Goal: Information Seeking & Learning: Learn about a topic

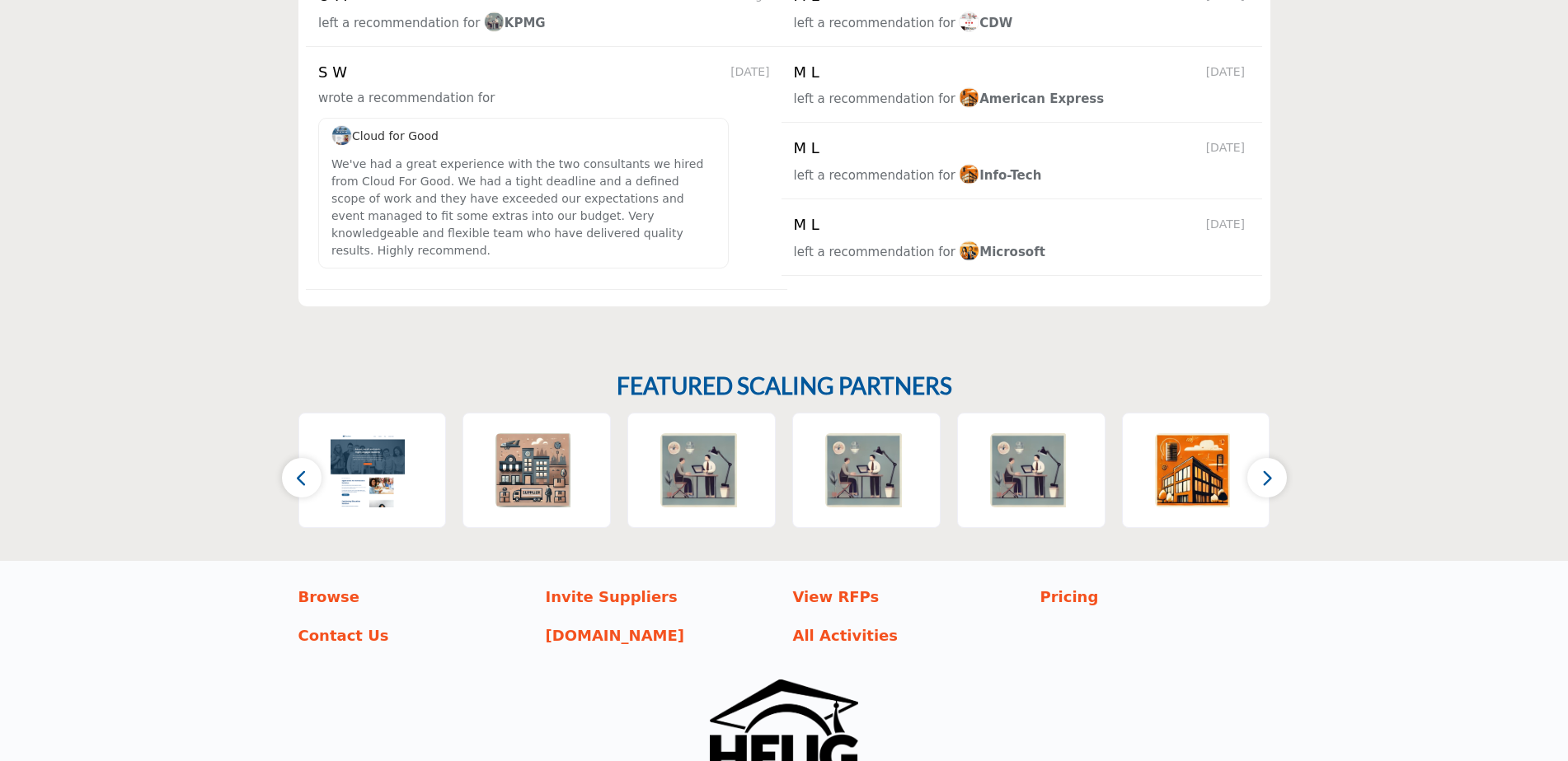
scroll to position [2569, 0]
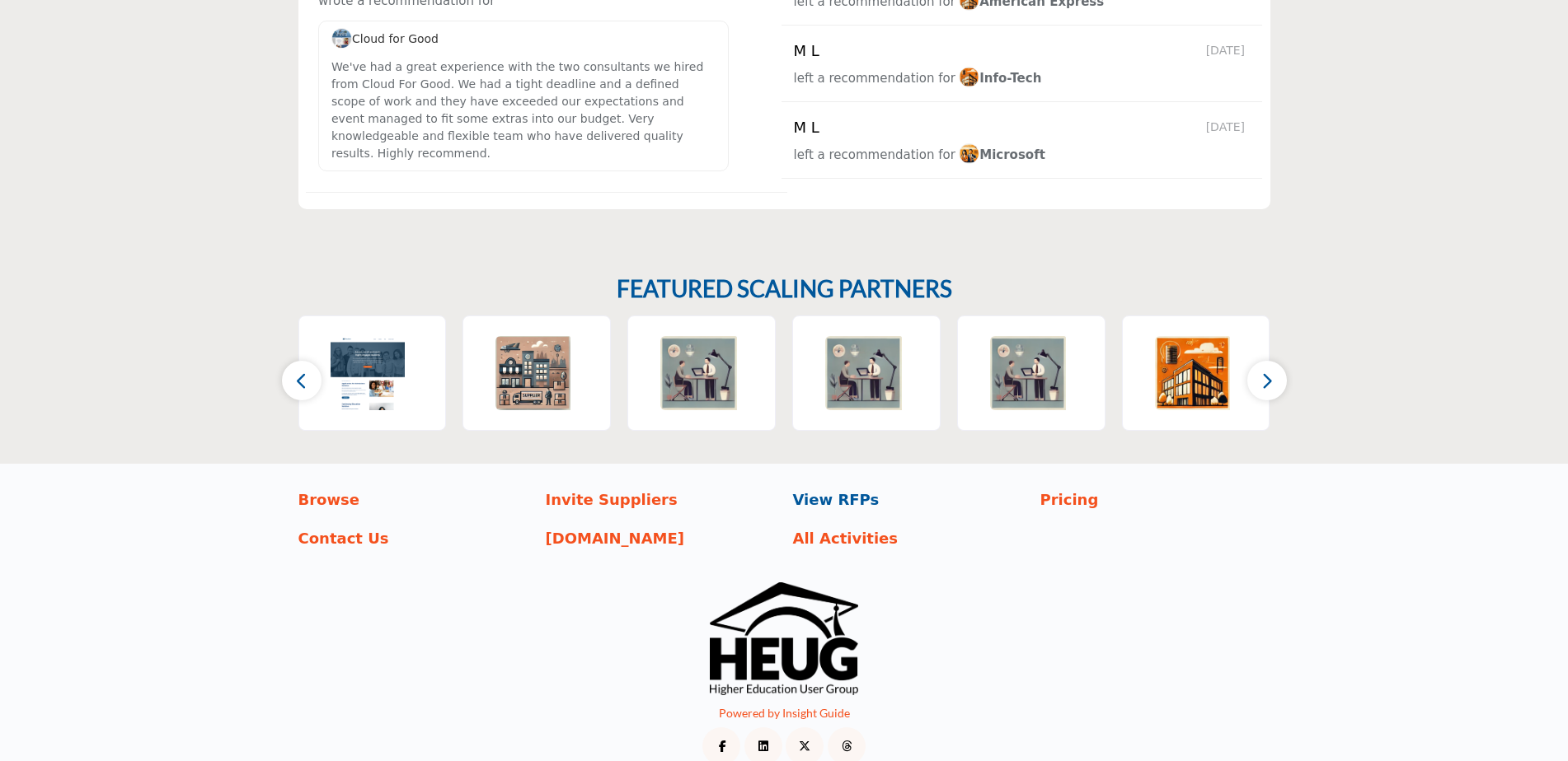
click at [863, 489] on p "View RFPs" at bounding box center [908, 500] width 230 height 22
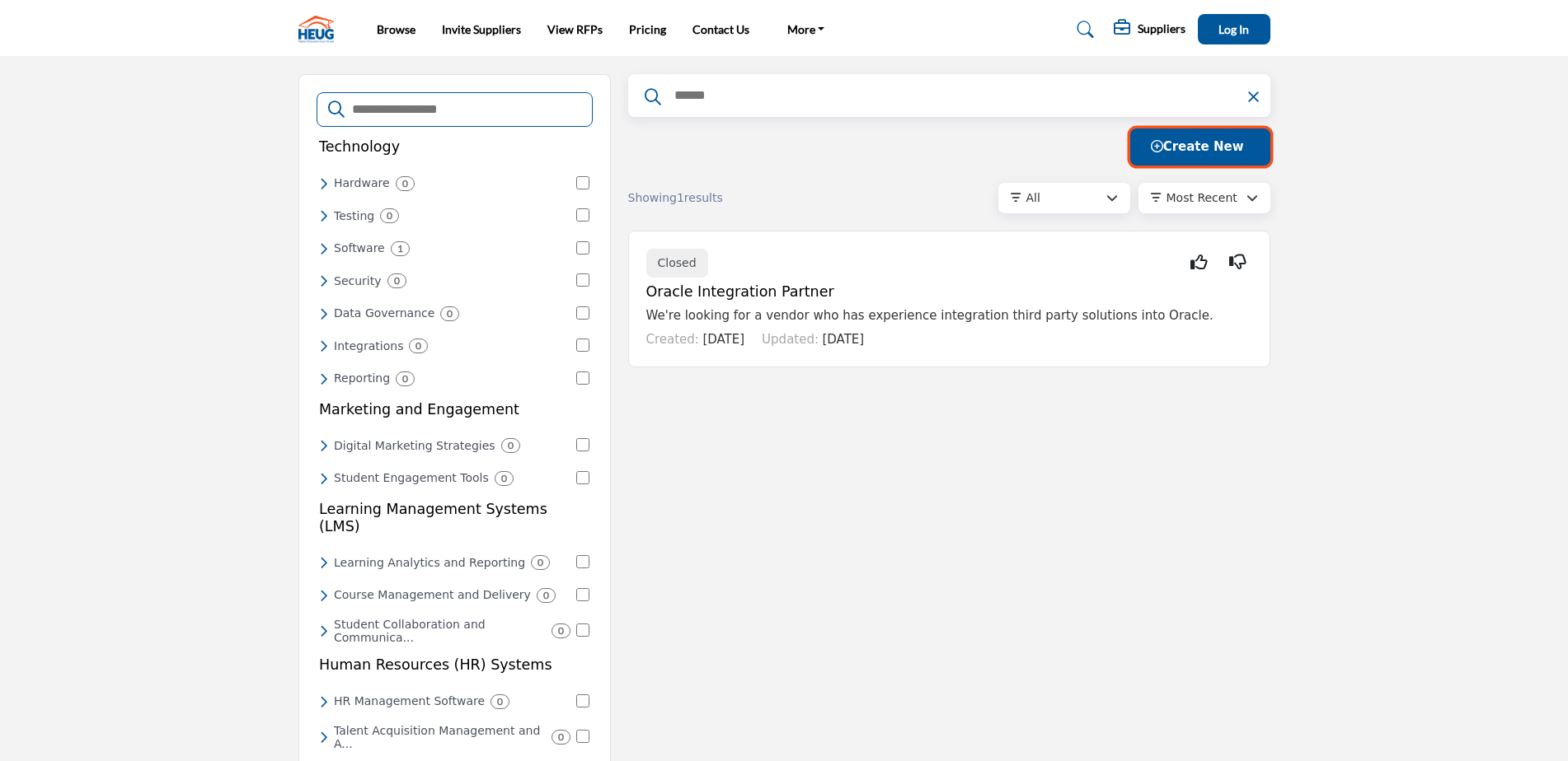
click at [1200, 147] on span "Create New" at bounding box center [1197, 147] width 93 height 15
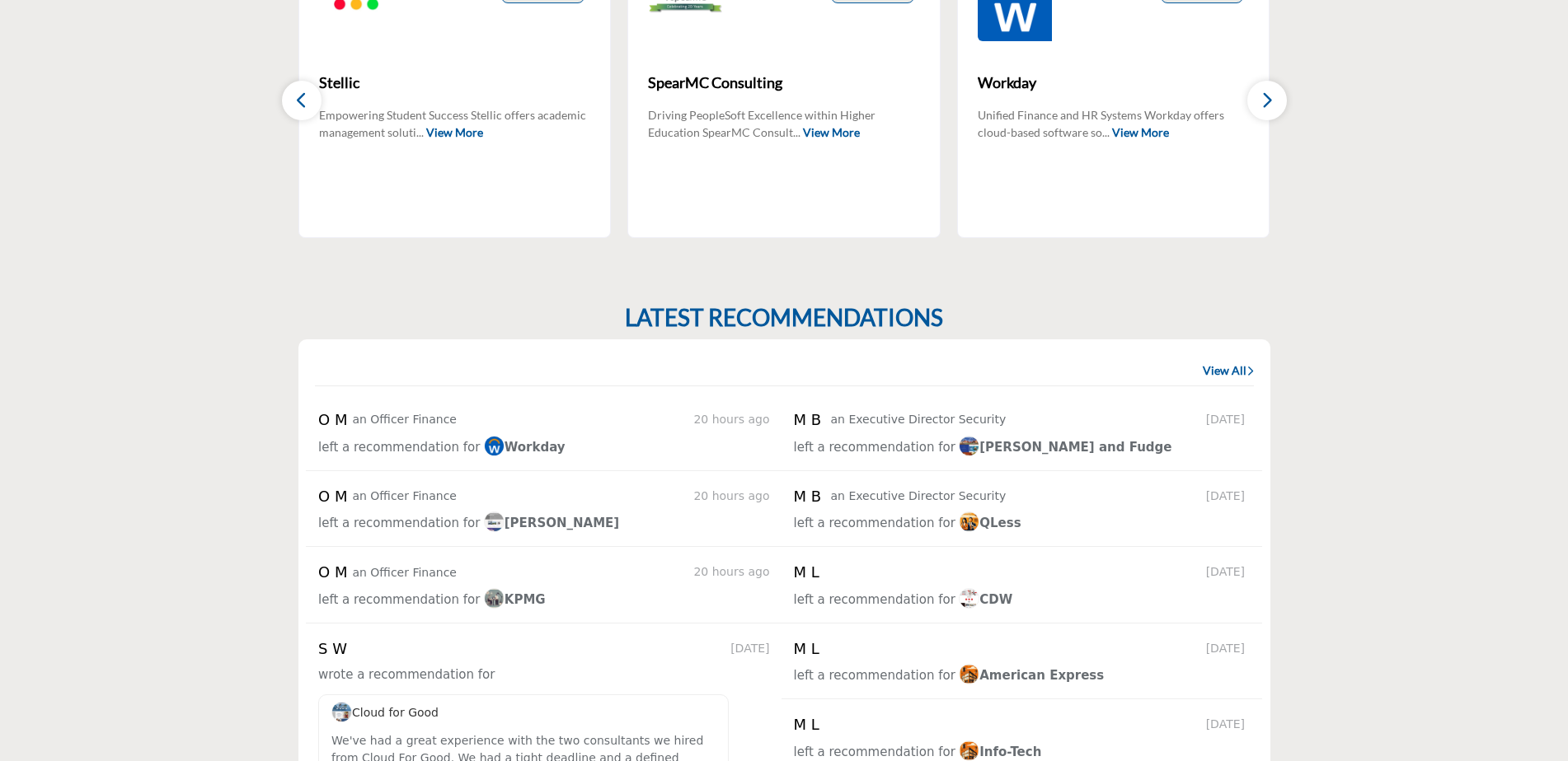
scroll to position [2060, 0]
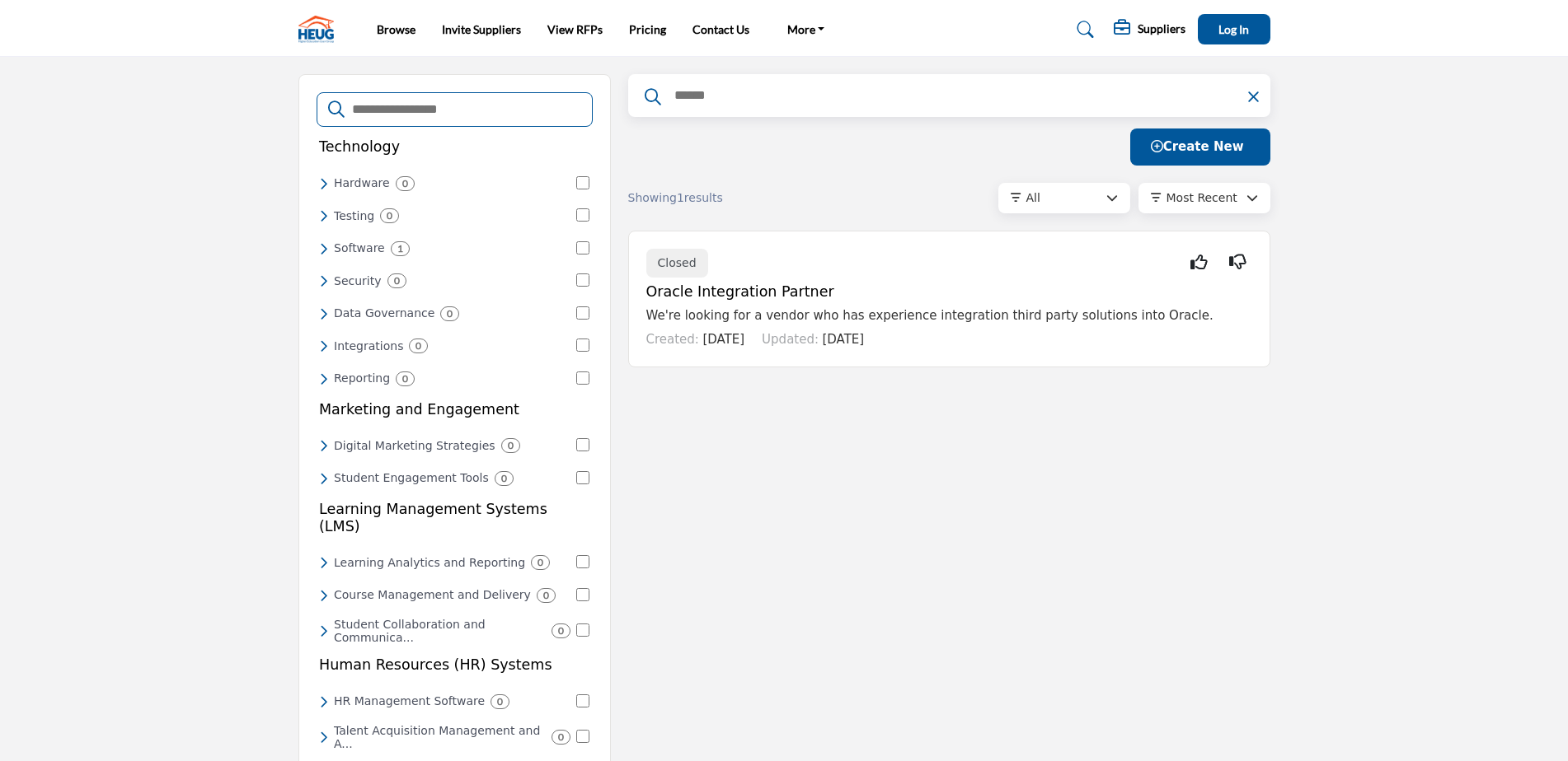
scroll to position [83, 0]
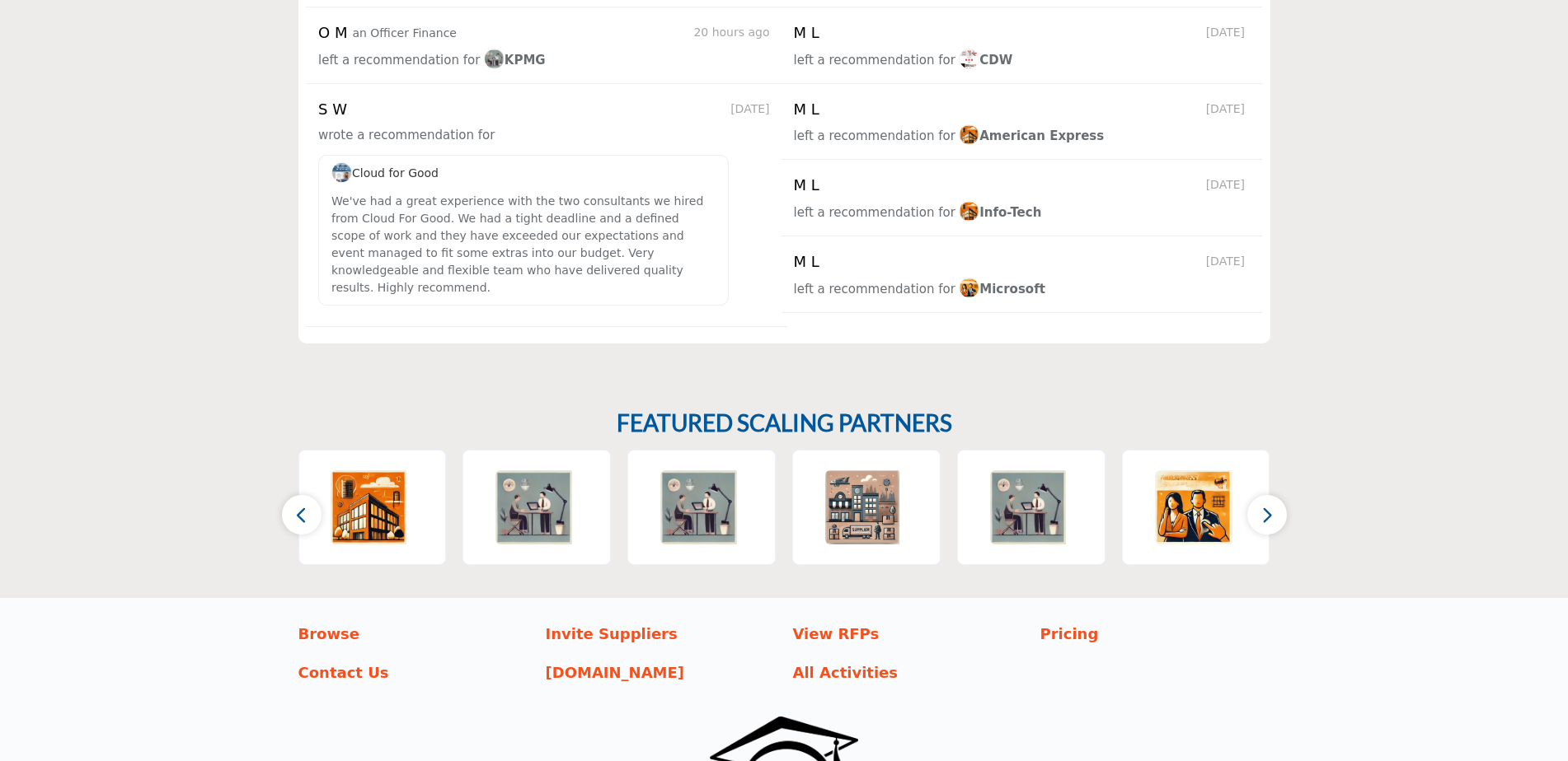
scroll to position [2442, 0]
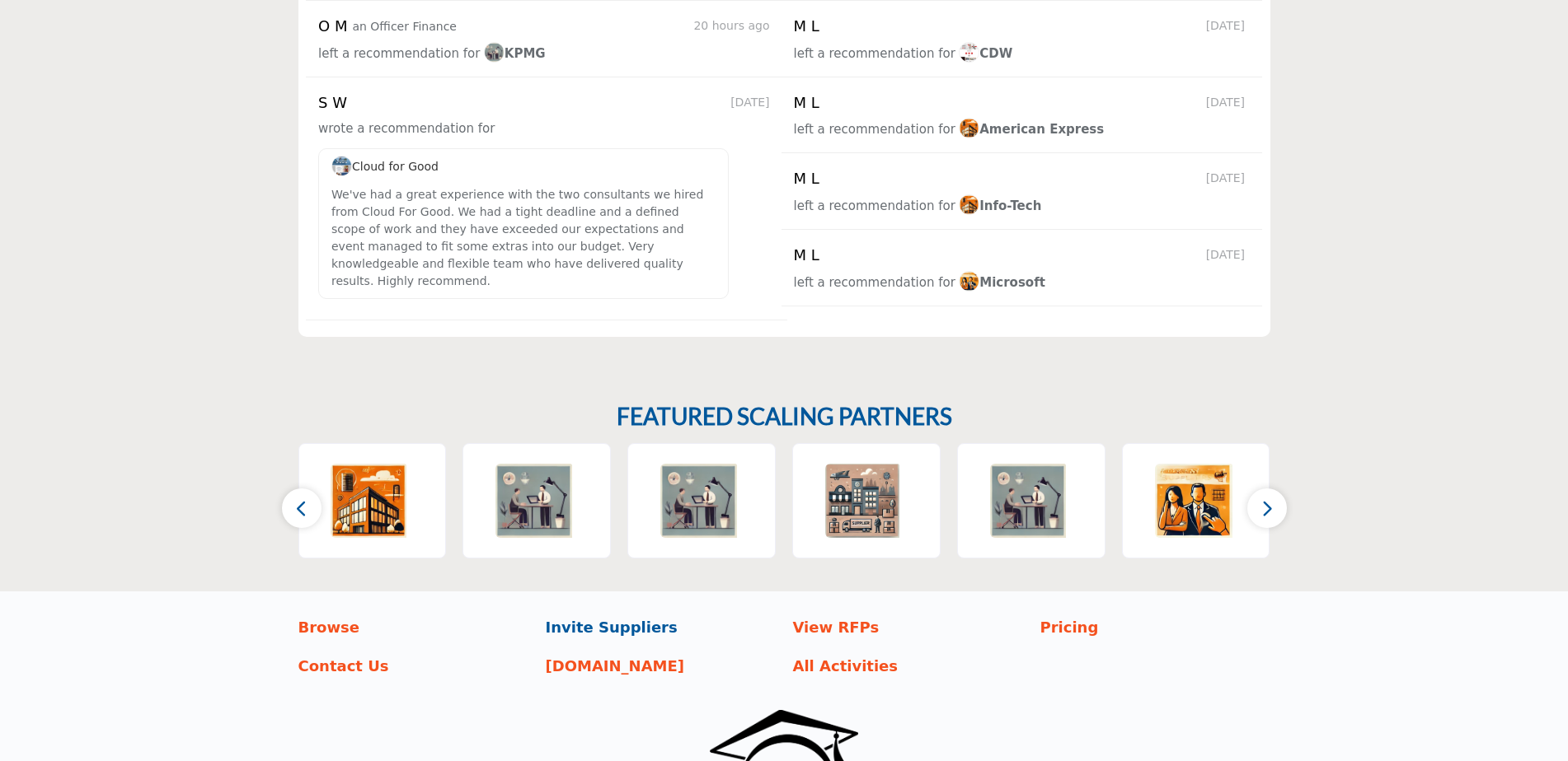
click at [635, 617] on p "Invite Suppliers" at bounding box center [661, 628] width 230 height 22
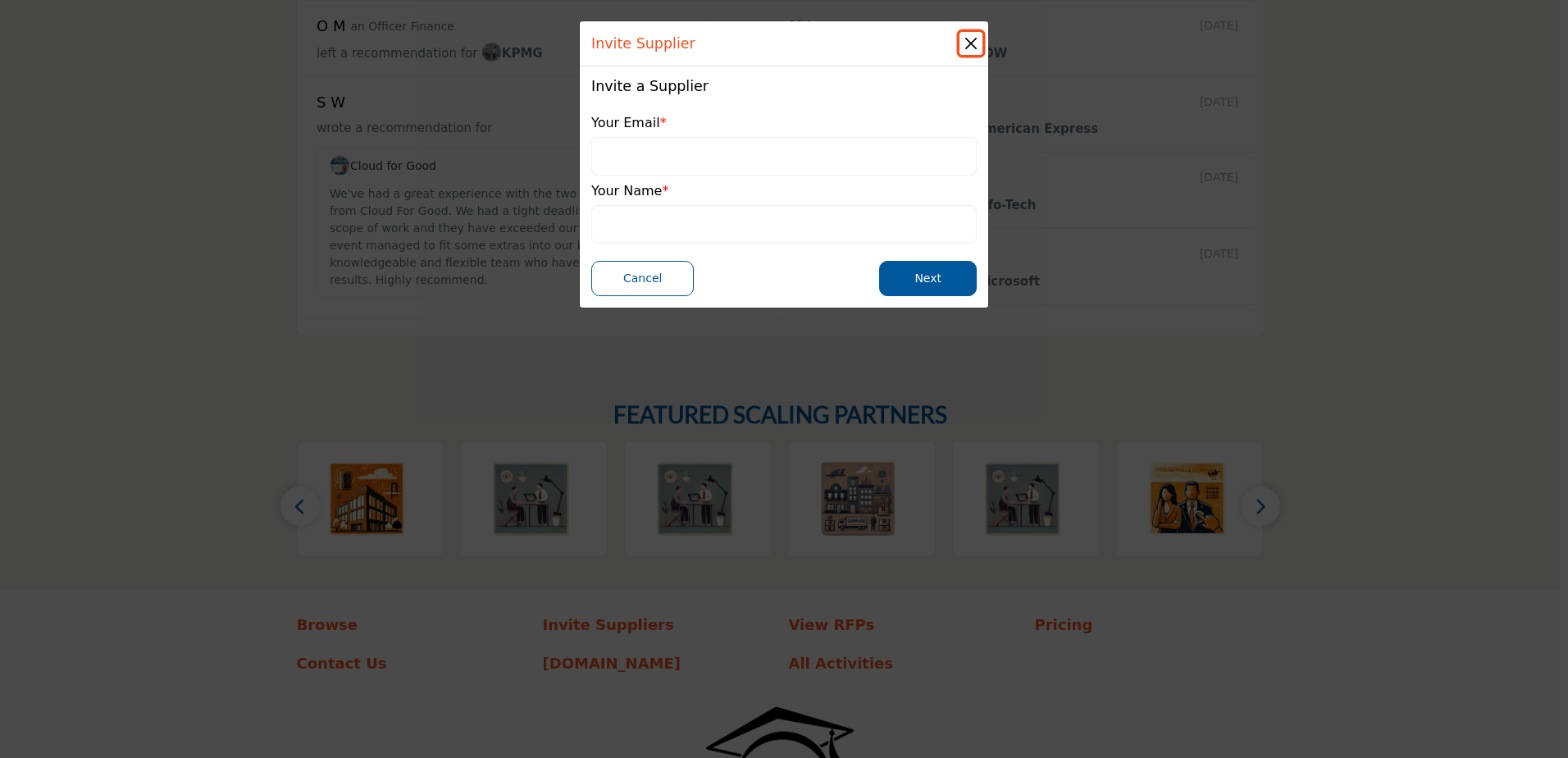
click at [979, 48] on button "Close" at bounding box center [970, 43] width 23 height 23
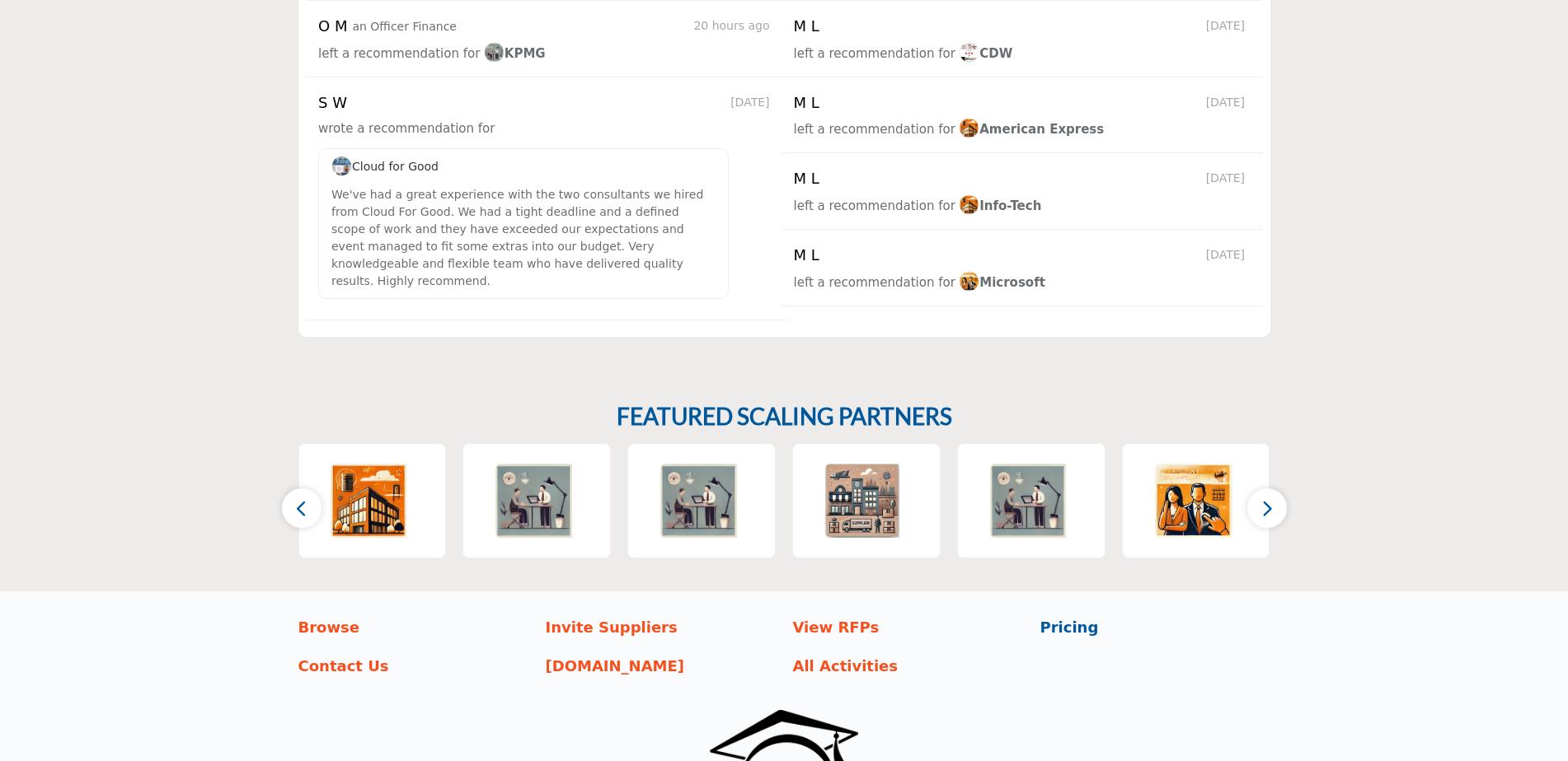
click at [1058, 617] on p "Pricing" at bounding box center [1155, 628] width 230 height 22
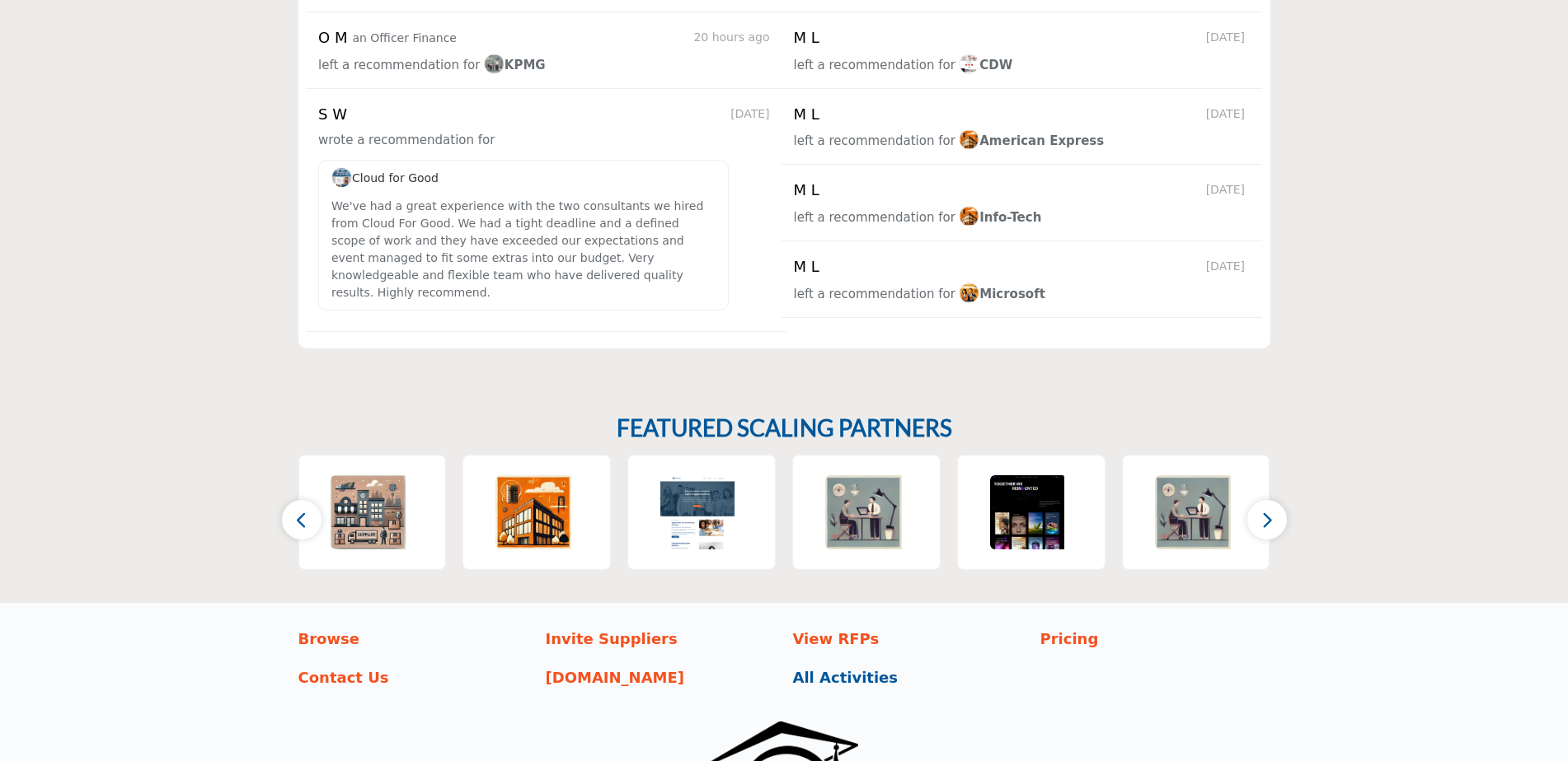
scroll to position [2442, 0]
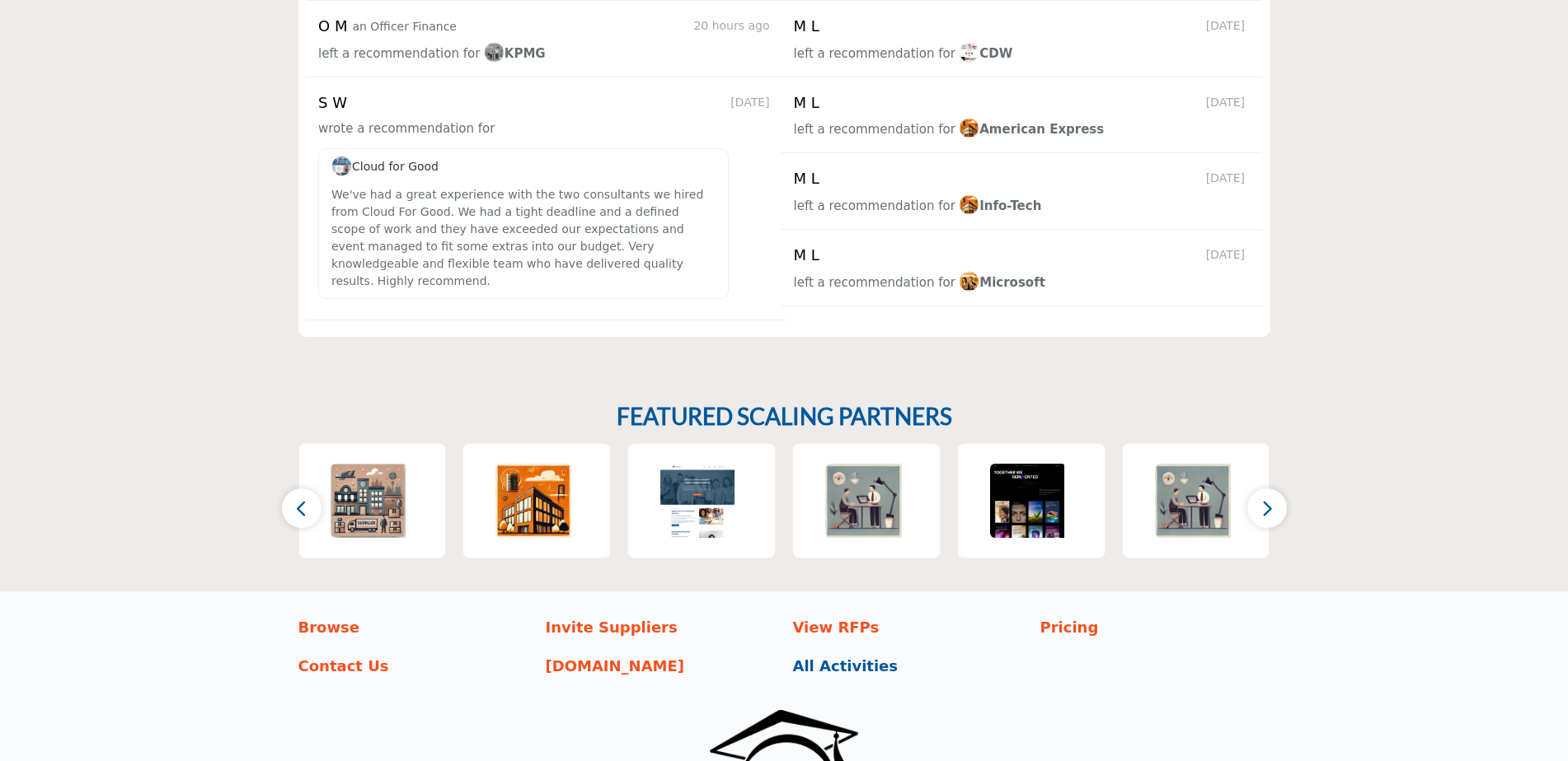
click at [858, 655] on p "All Activities" at bounding box center [908, 666] width 230 height 22
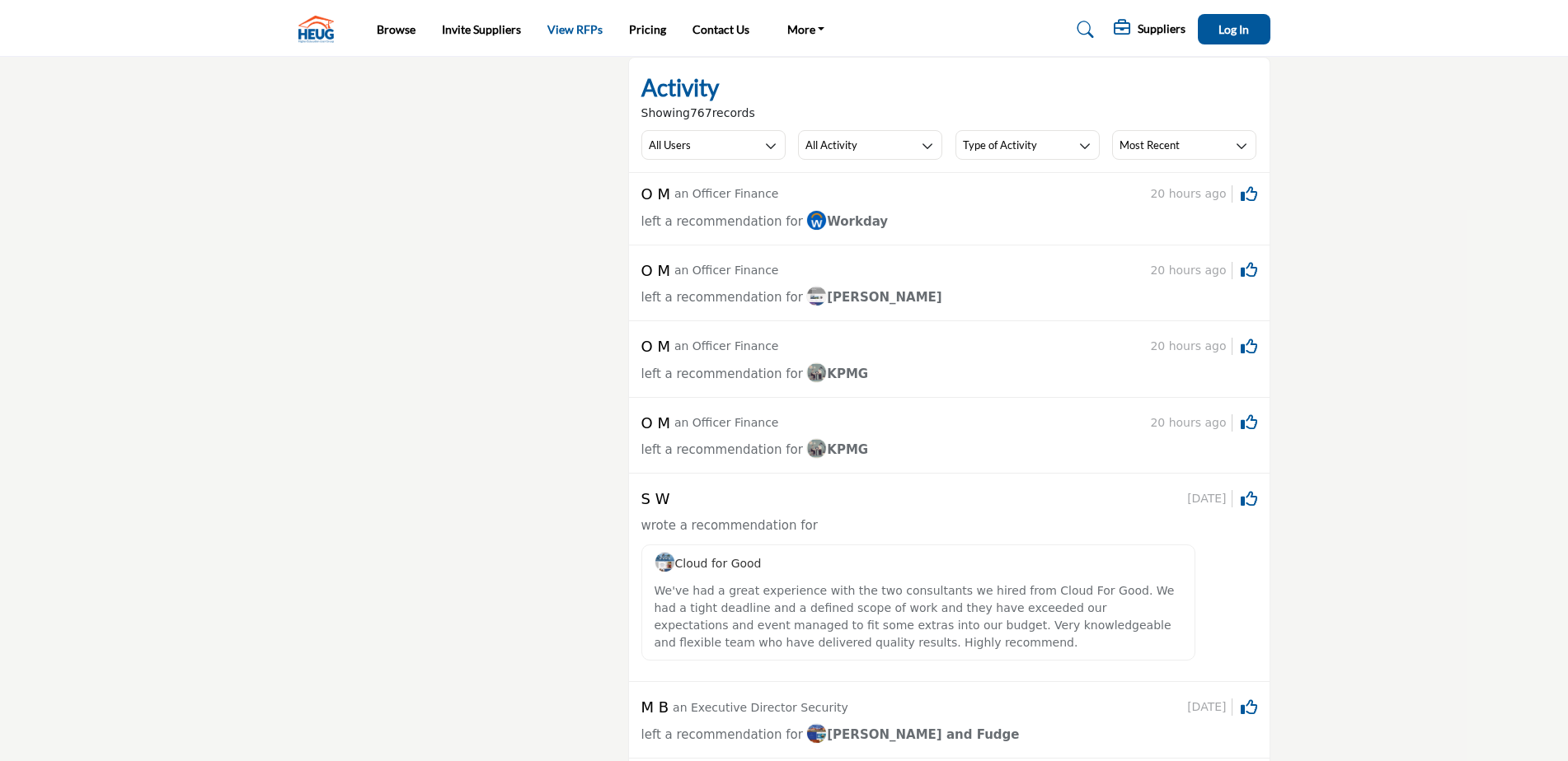
click at [558, 29] on link "View RFPs" at bounding box center [574, 29] width 55 height 14
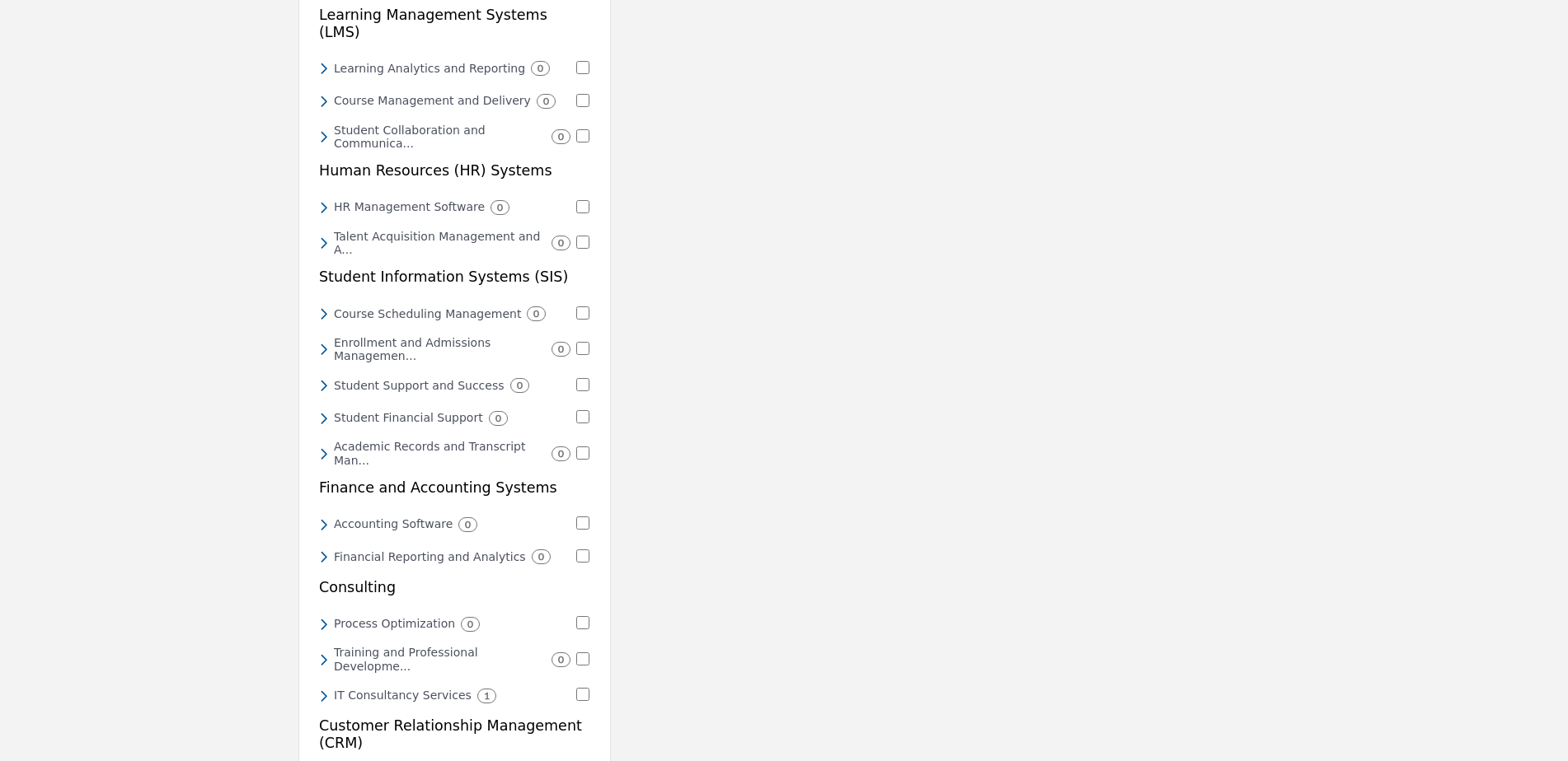
scroll to position [412, 0]
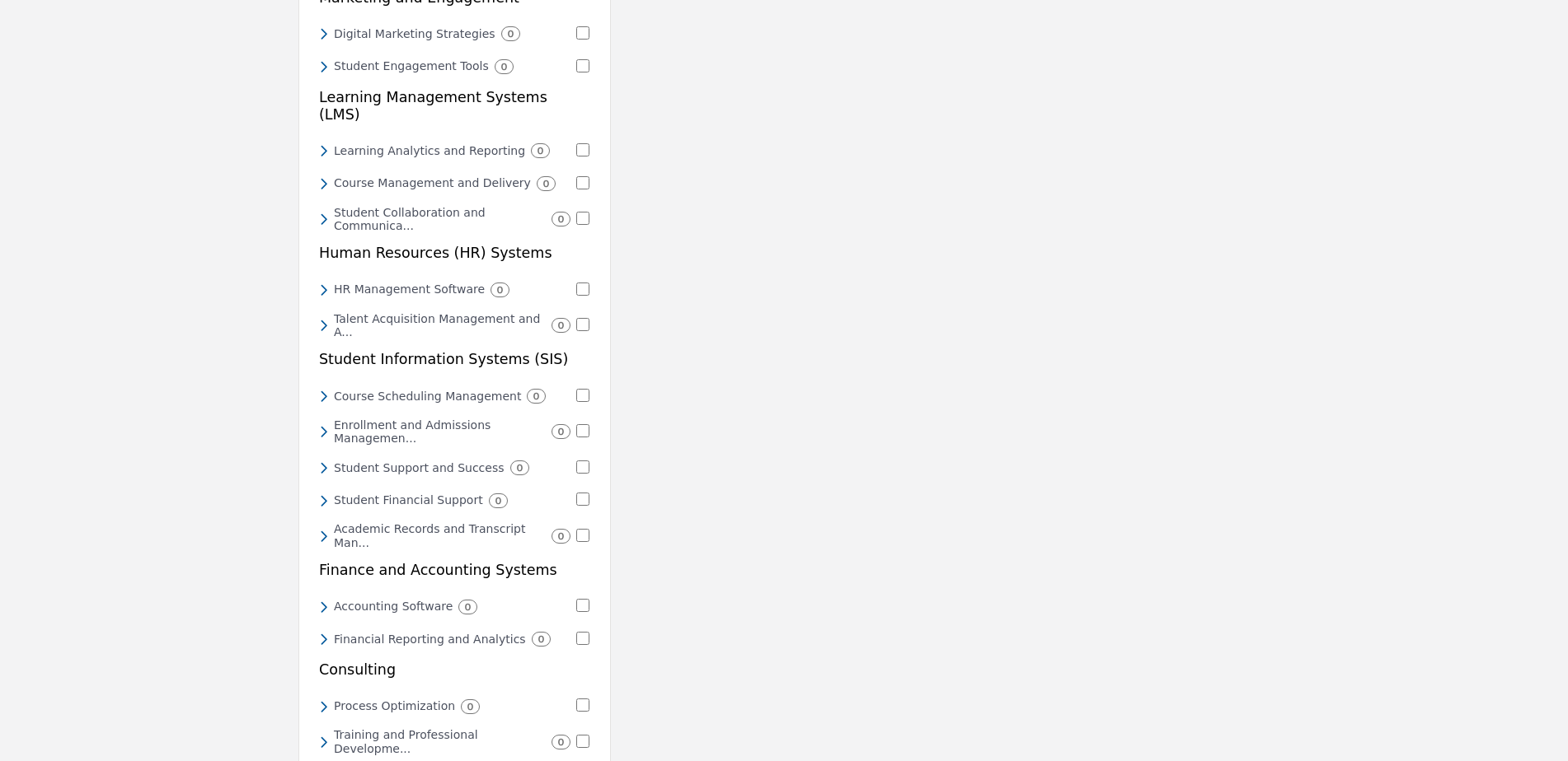
click at [324, 389] on icon at bounding box center [324, 396] width 9 height 15
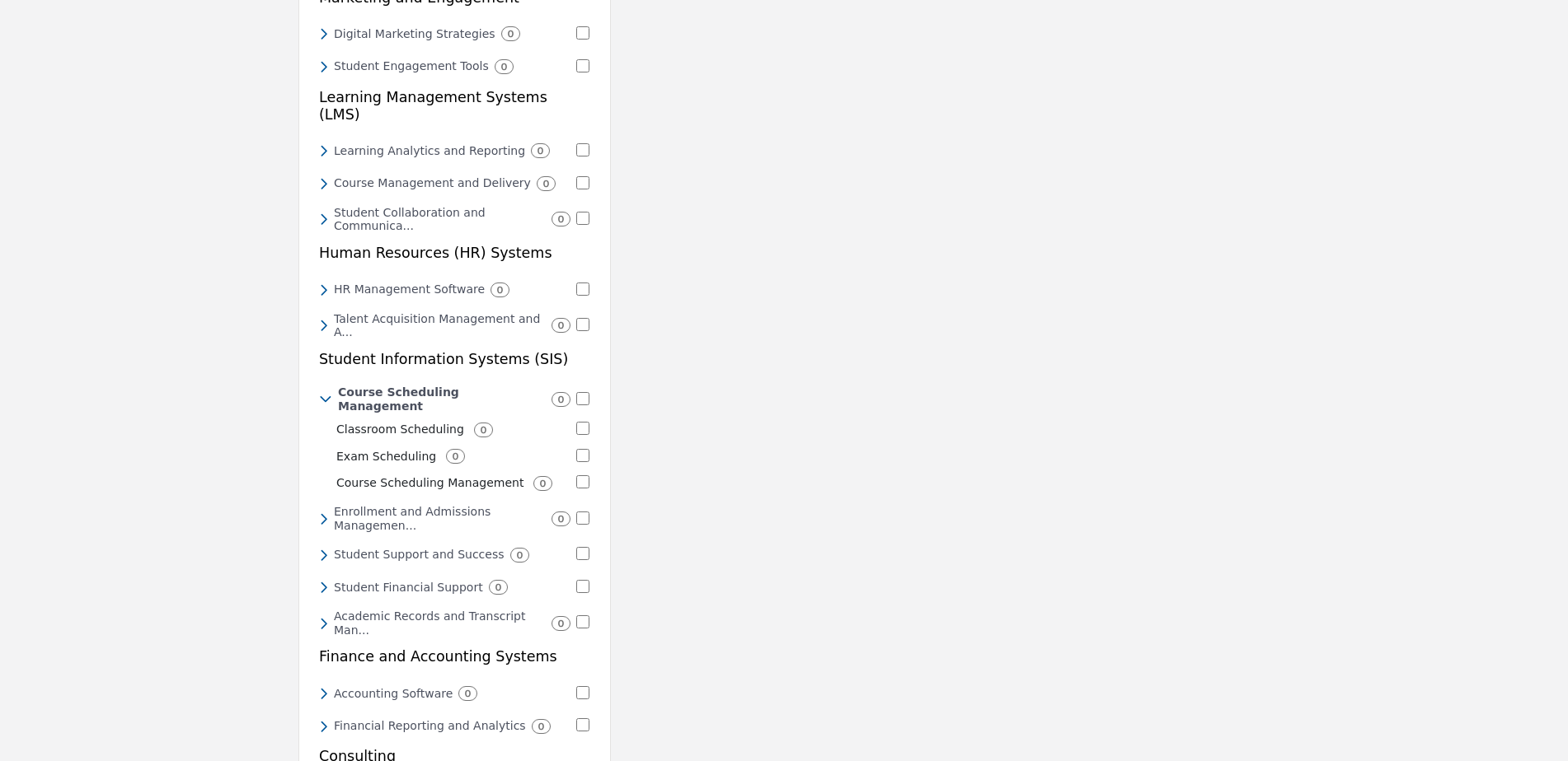
click at [391, 421] on p "Classroom Scheduling" at bounding box center [400, 430] width 128 height 17
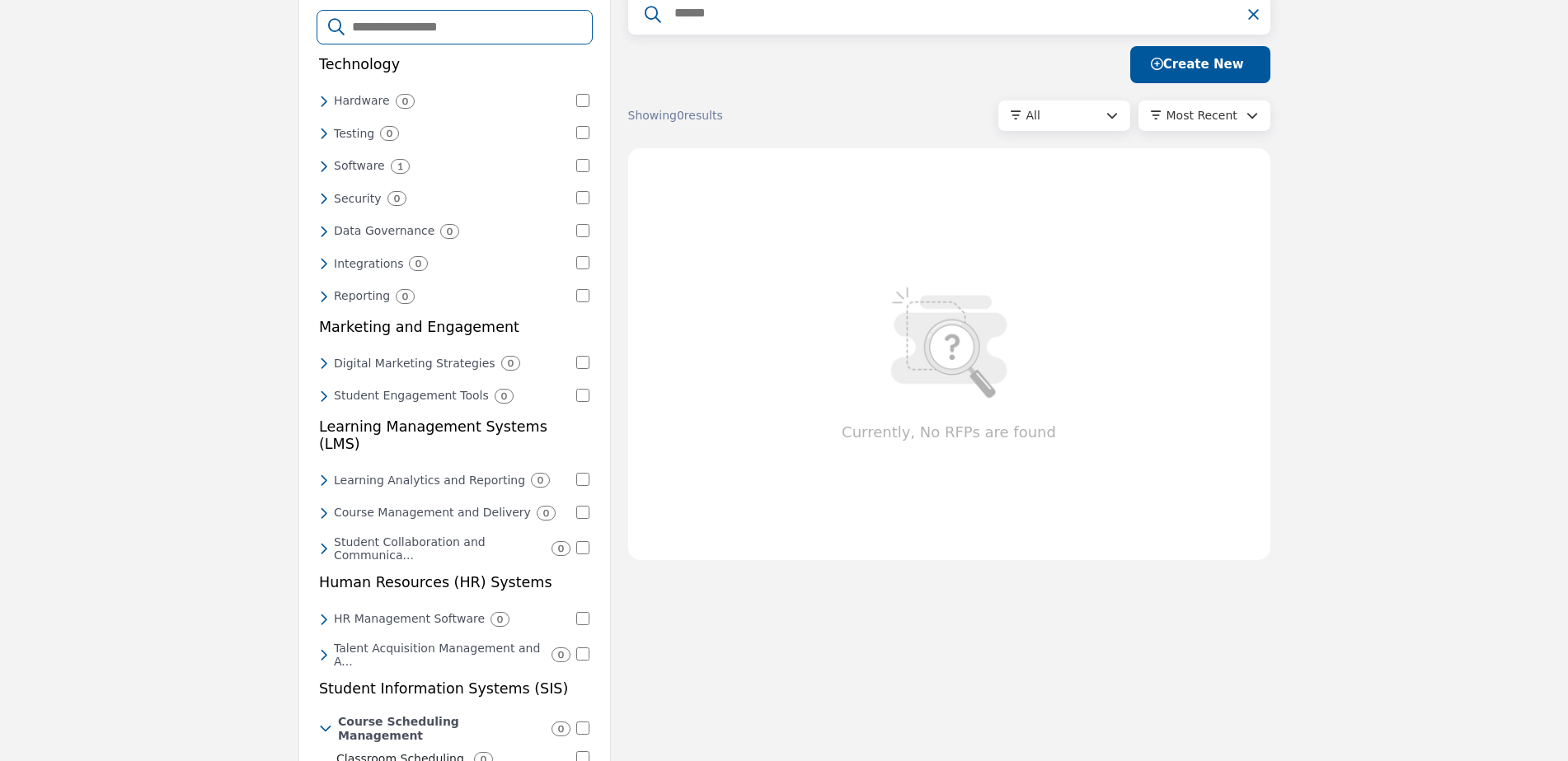
scroll to position [0, 0]
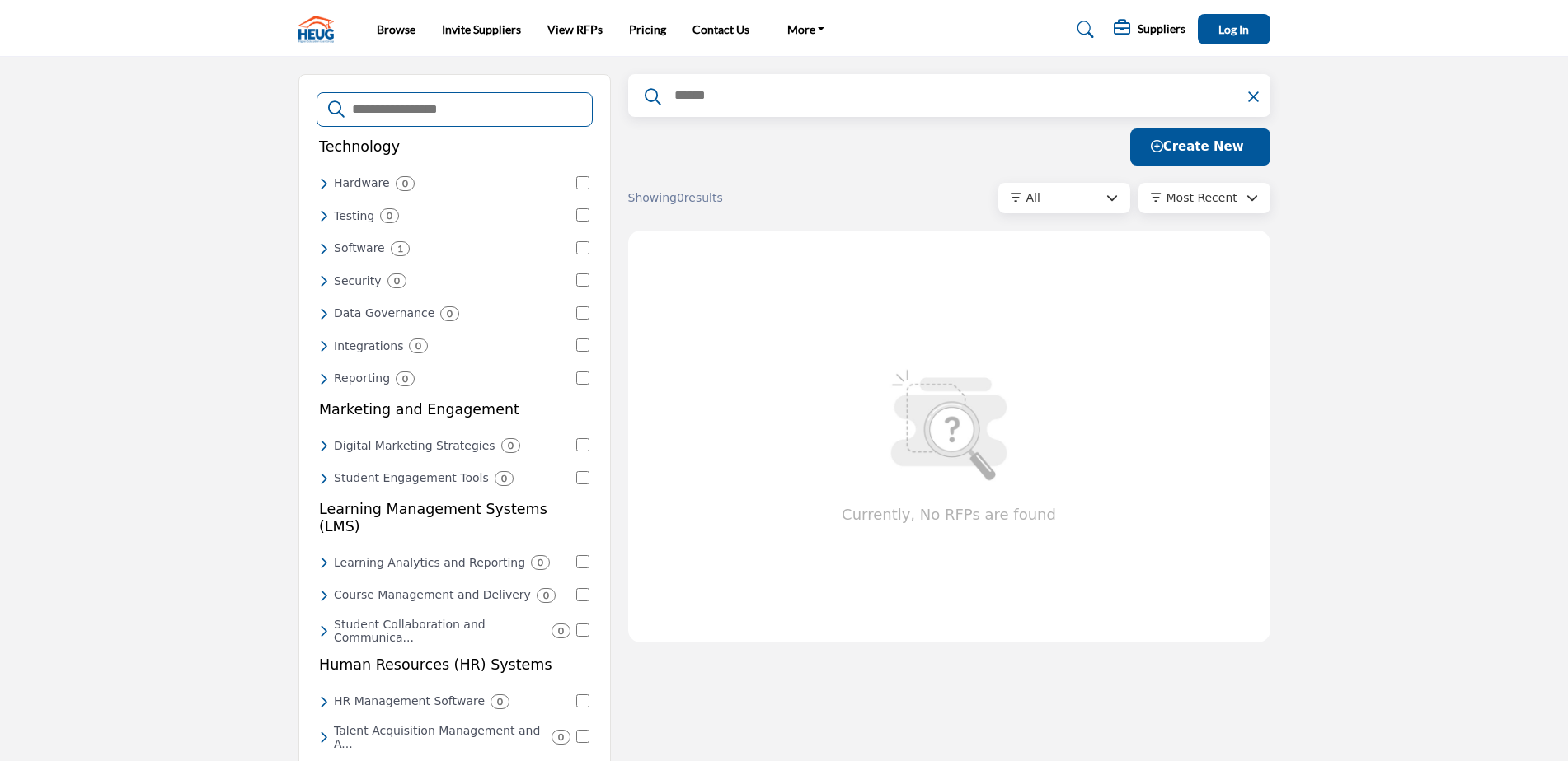
click at [323, 244] on icon at bounding box center [324, 249] width 9 height 15
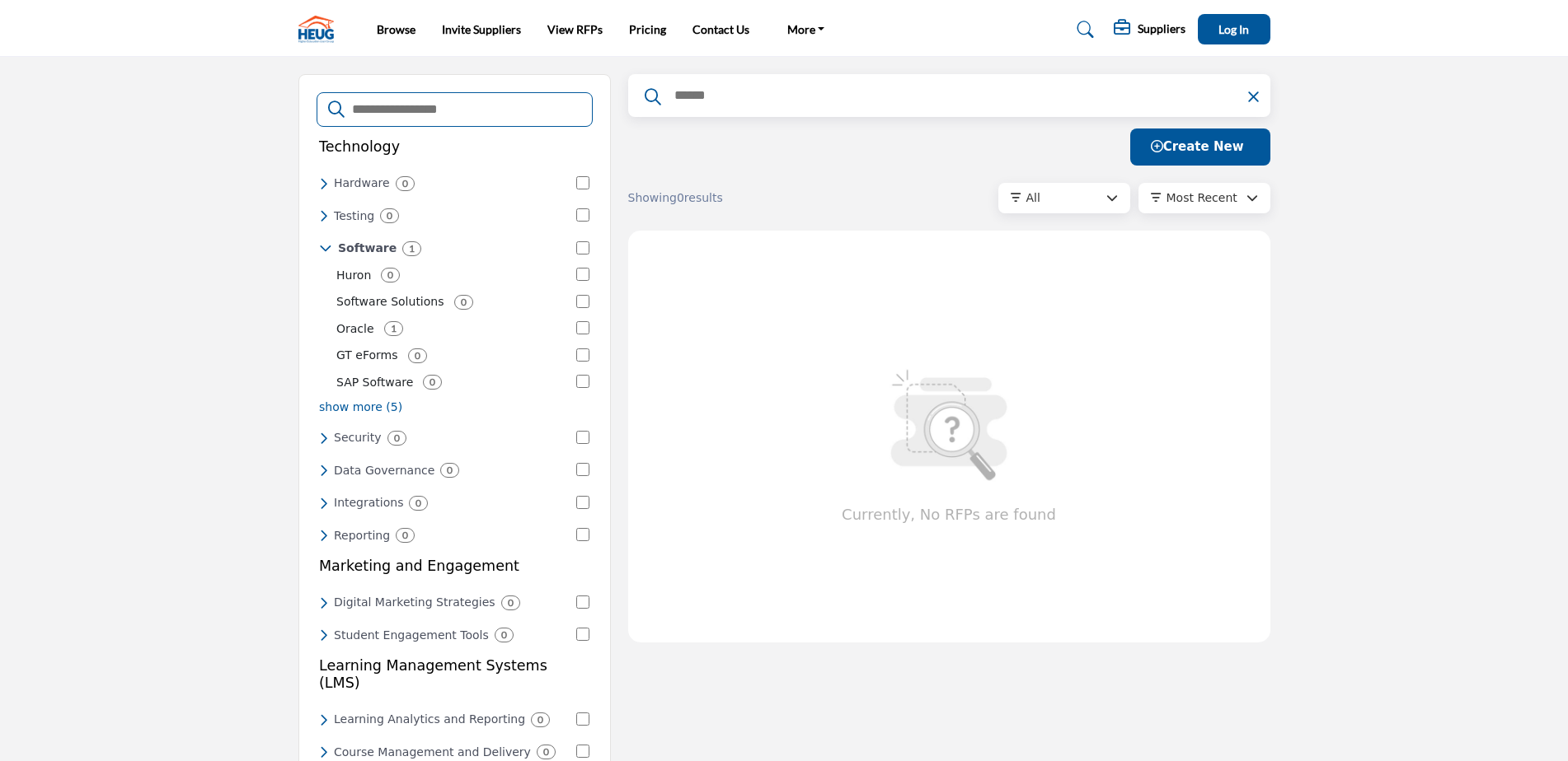
click at [351, 327] on p "Oracle" at bounding box center [355, 329] width 38 height 17
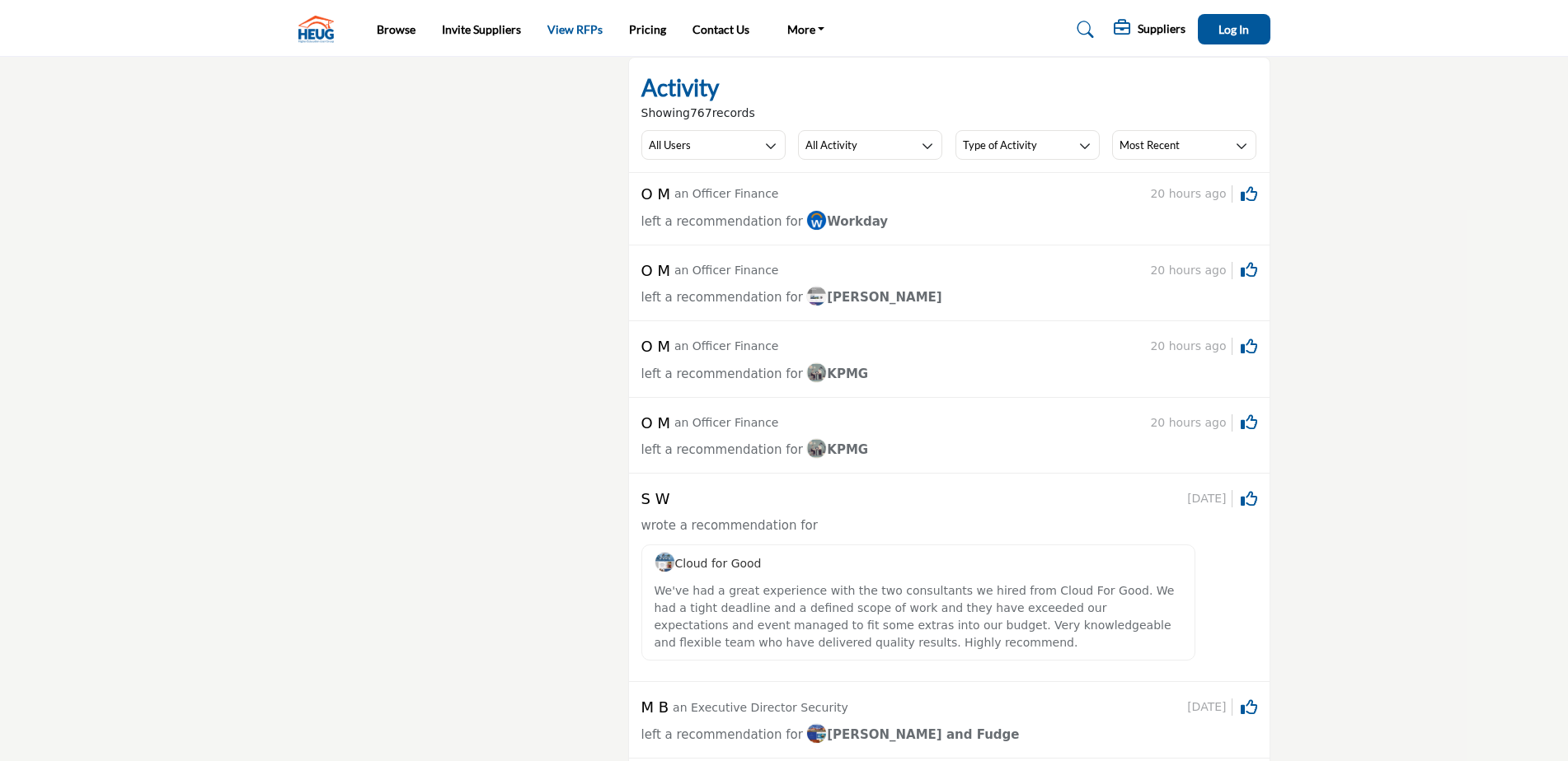
click at [581, 34] on link "View RFPs" at bounding box center [574, 29] width 55 height 14
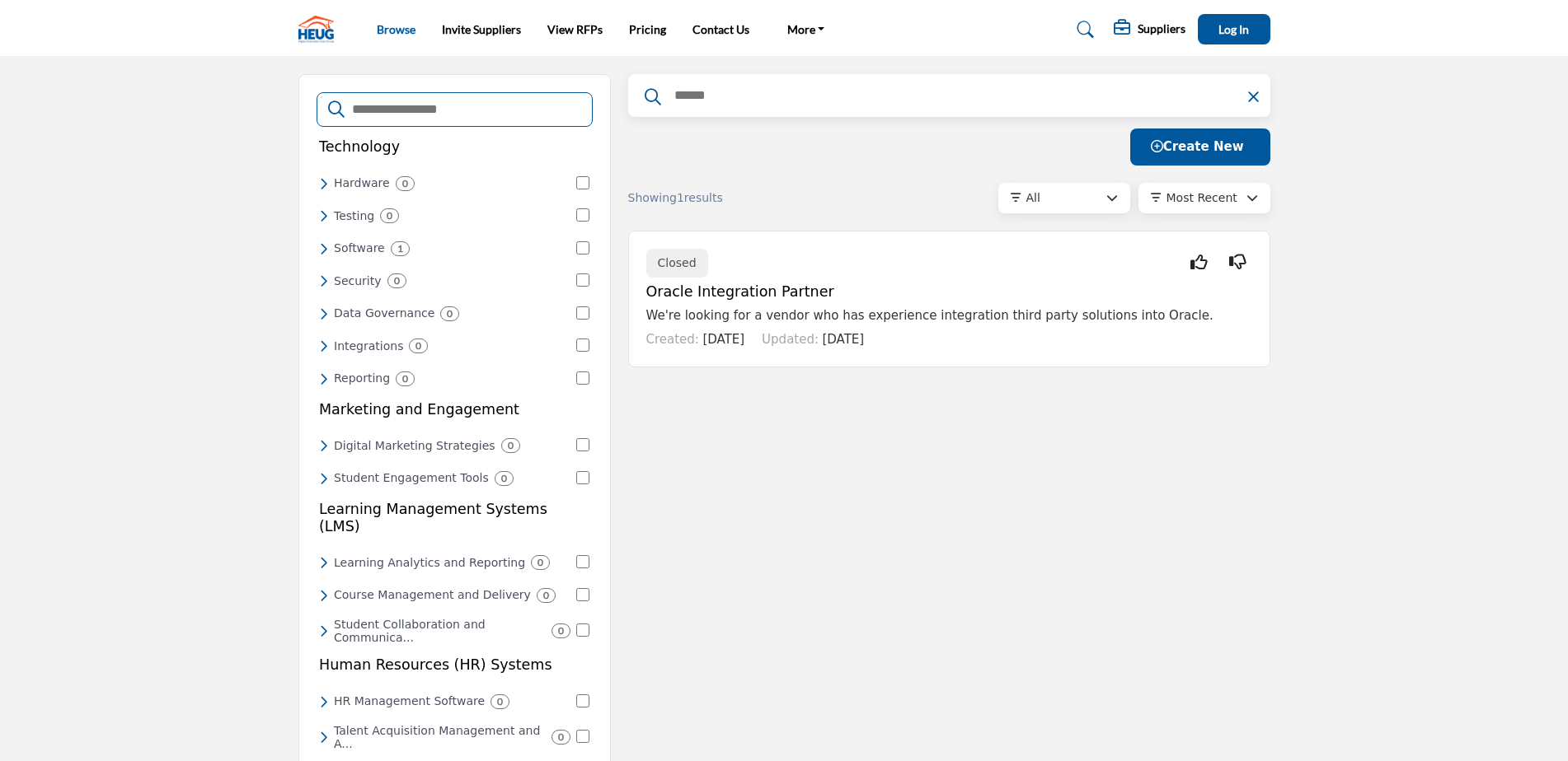
click at [397, 24] on link "Browse" at bounding box center [396, 29] width 39 height 14
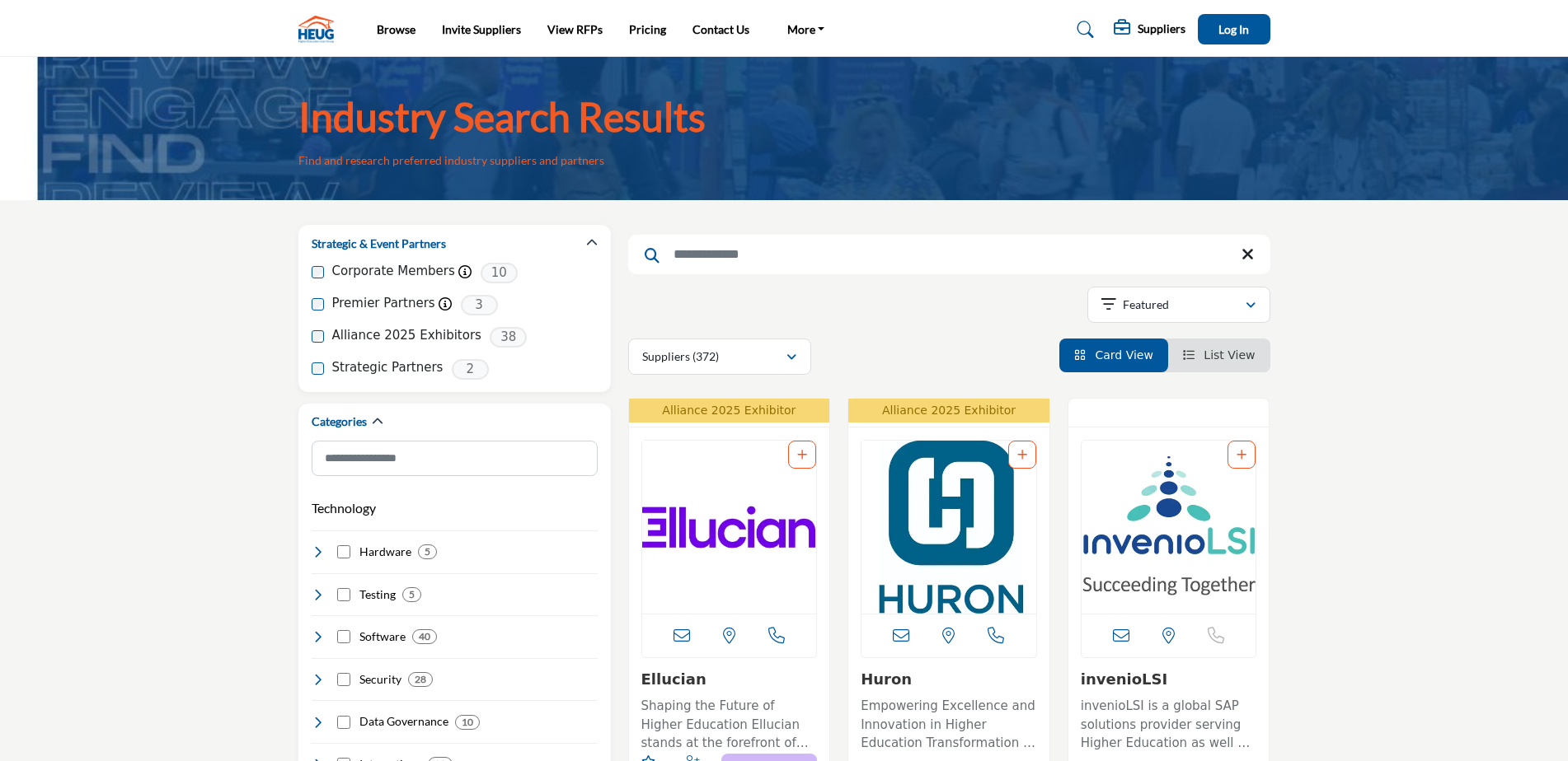
click at [1090, 26] on icon at bounding box center [1086, 30] width 17 height 17
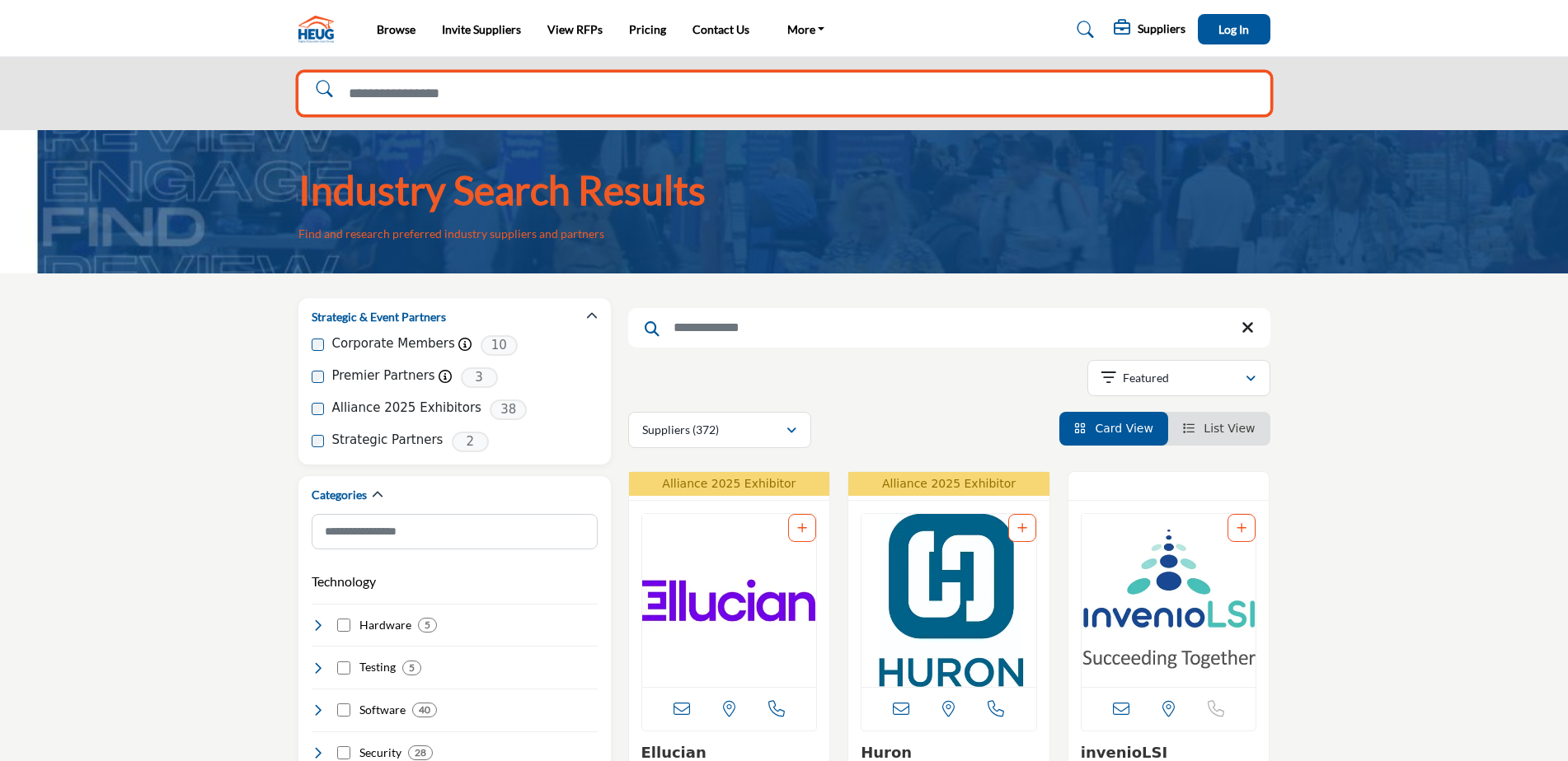
click at [595, 85] on input "Search Solutions" at bounding box center [784, 94] width 972 height 42
type input "**********"
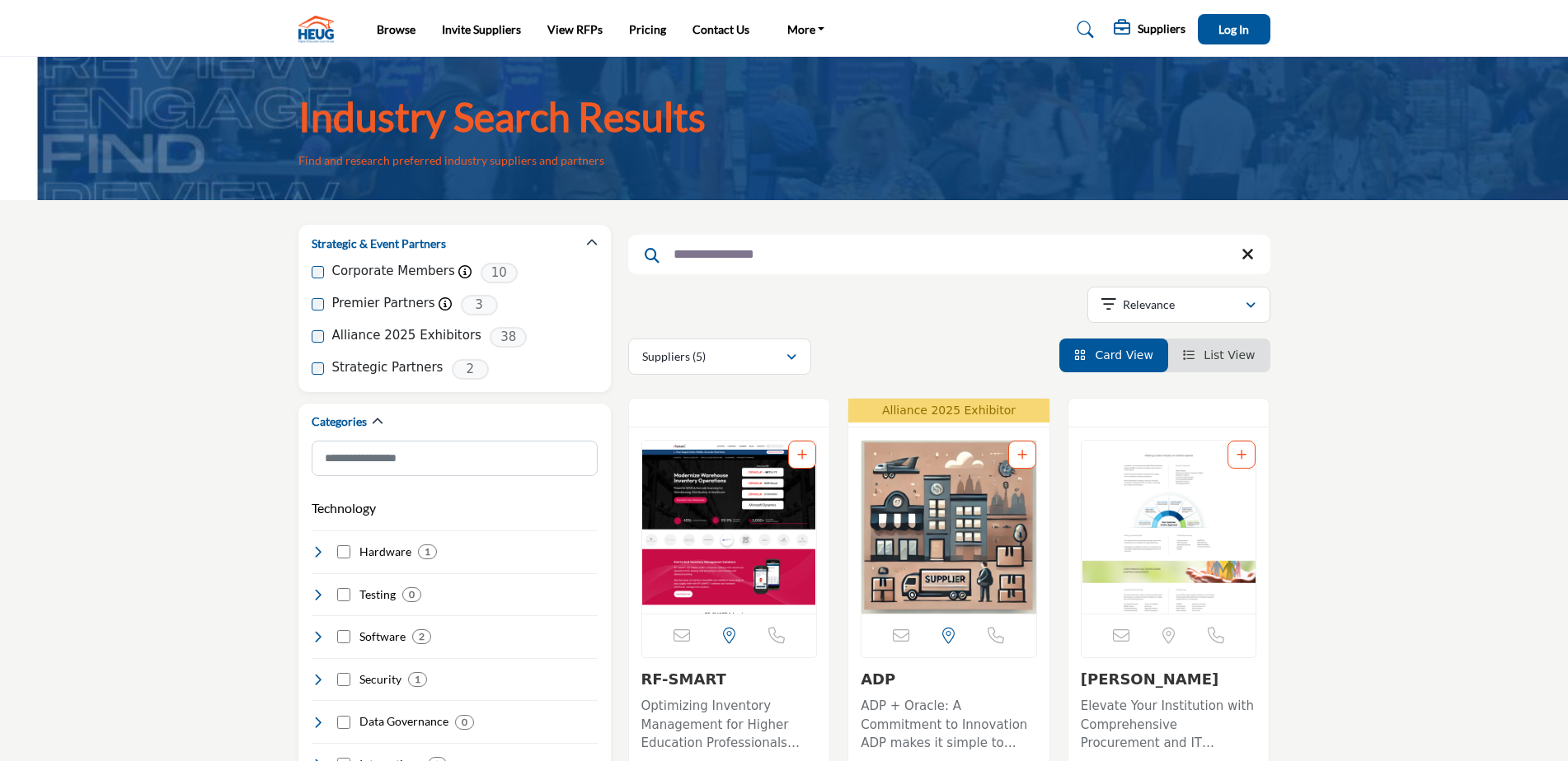
click at [310, 33] on img at bounding box center [320, 30] width 44 height 27
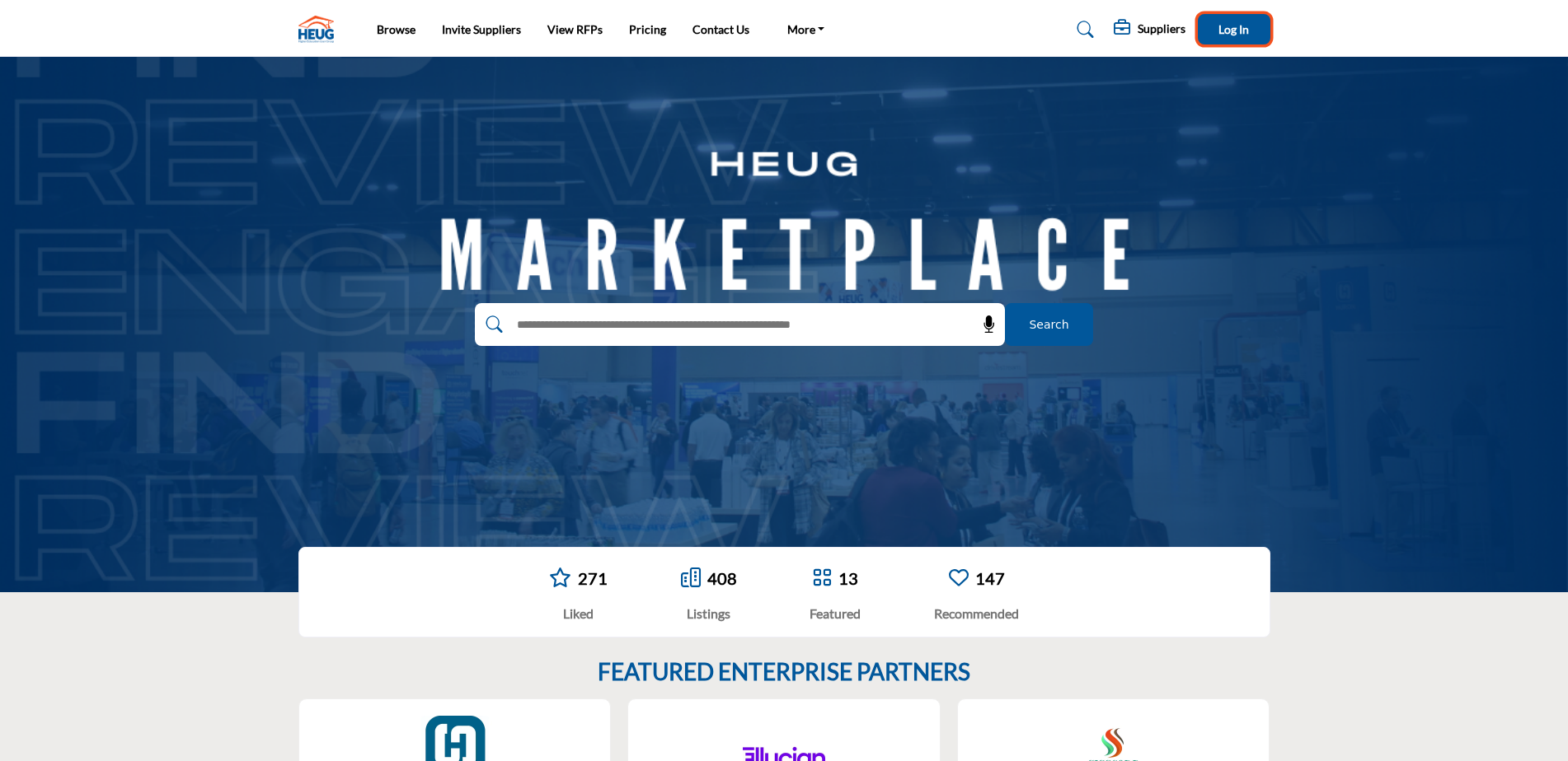
click at [1253, 33] on button "Log In" at bounding box center [1234, 30] width 73 height 30
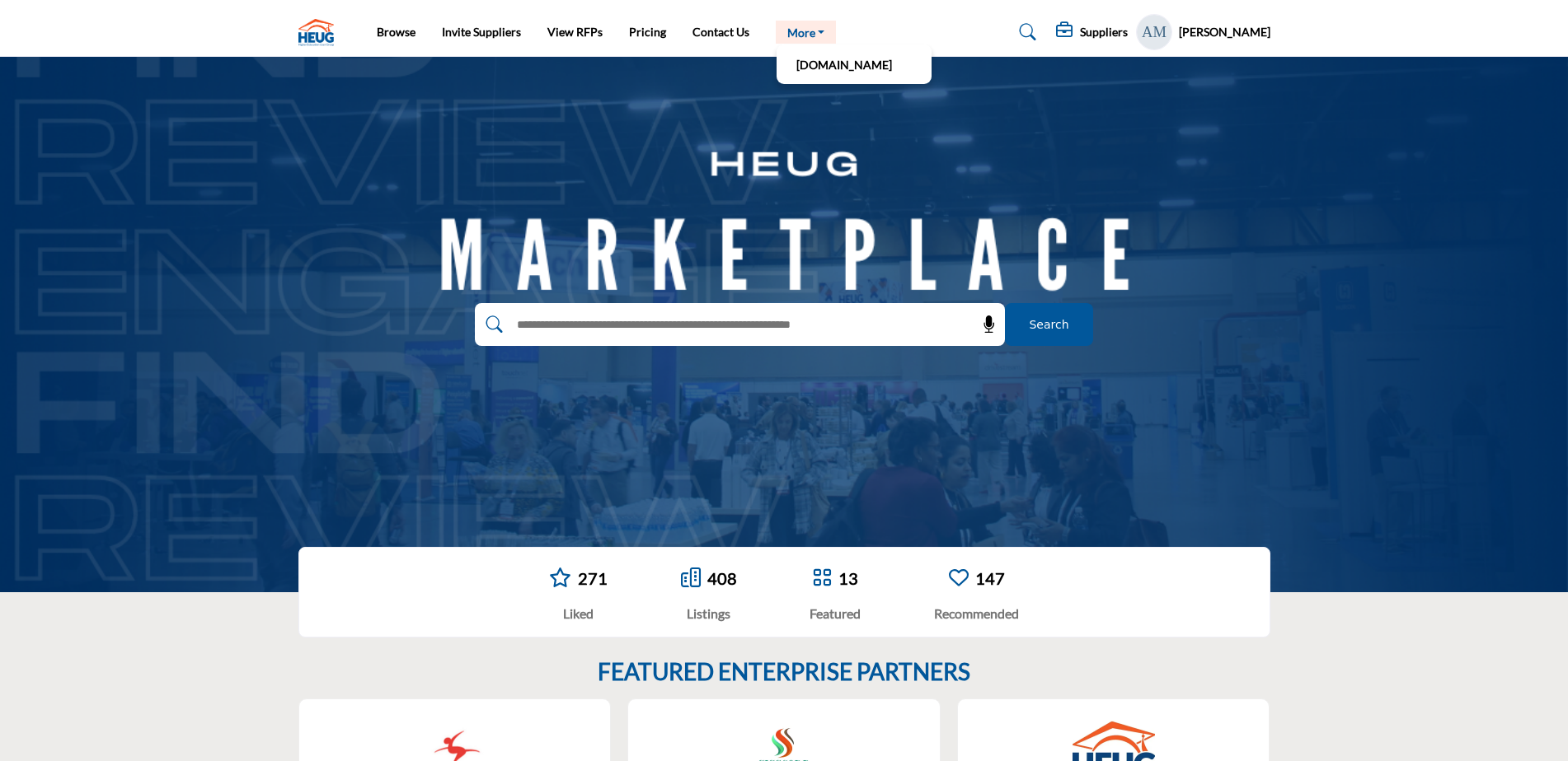
click at [817, 30] on link "More" at bounding box center [806, 31] width 61 height 23
click at [816, 66] on link "[DOMAIN_NAME]" at bounding box center [854, 63] width 139 height 23
